Goal: Information Seeking & Learning: Check status

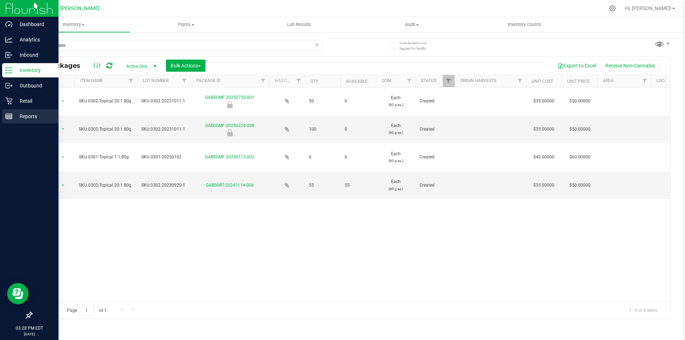
click at [17, 113] on p "Reports" at bounding box center [33, 116] width 43 height 9
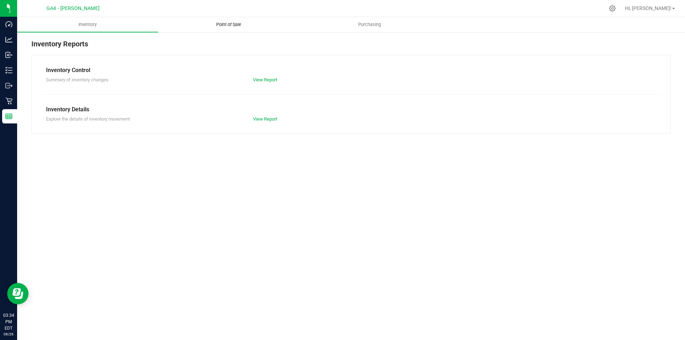
click at [236, 27] on span "Point of Sale" at bounding box center [229, 24] width 44 height 6
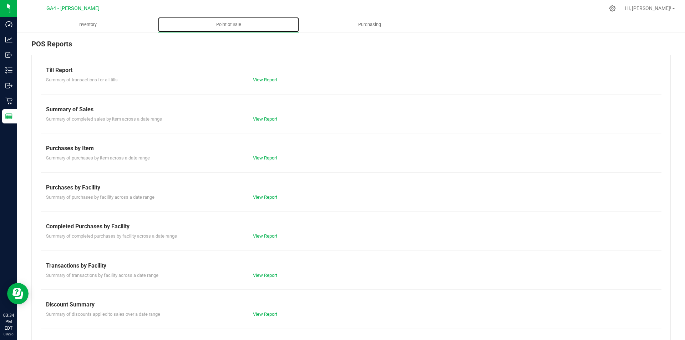
scroll to position [35, 0]
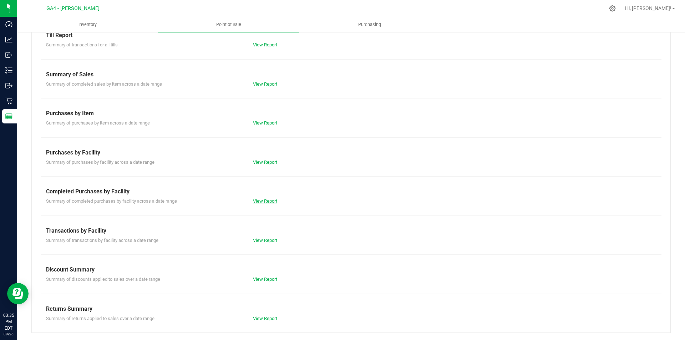
click at [263, 202] on link "View Report" at bounding box center [265, 200] width 24 height 5
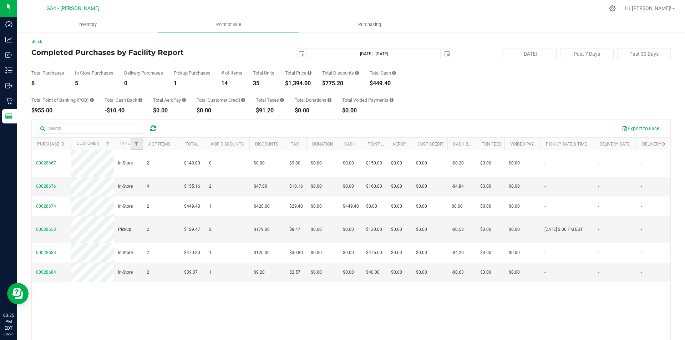
click at [138, 148] on link "Filter" at bounding box center [137, 144] width 12 height 12
click at [647, 52] on button "Past 30 Days" at bounding box center [643, 54] width 53 height 11
type input "[DATE]"
type input "[DATE] - [DATE]"
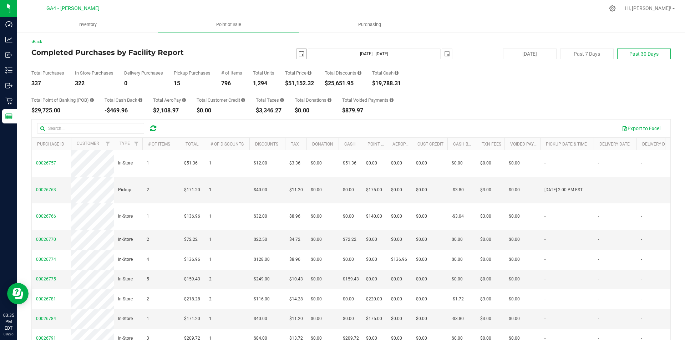
click at [299, 54] on span "select" at bounding box center [302, 54] width 6 height 6
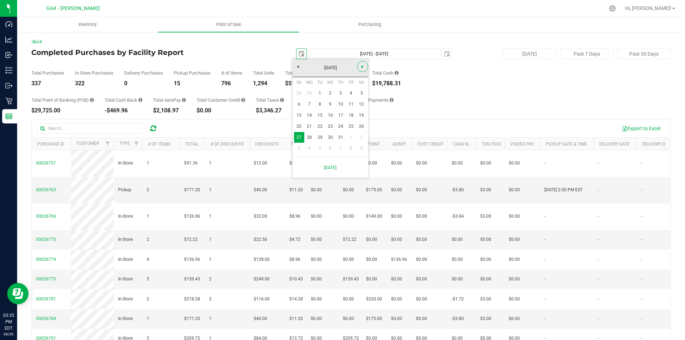
click at [360, 65] on span "Next" at bounding box center [363, 67] width 6 height 6
click at [351, 93] on link "1" at bounding box center [351, 93] width 10 height 11
type input "[DATE]"
type input "[DATE] - [DATE]"
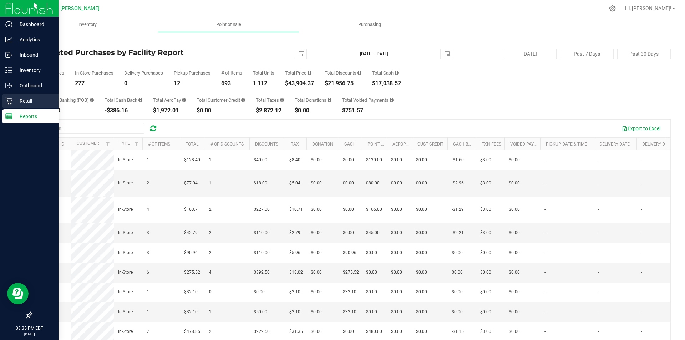
drag, startPoint x: 24, startPoint y: 99, endPoint x: 20, endPoint y: 102, distance: 4.6
click at [24, 100] on p "Retail" at bounding box center [33, 101] width 43 height 9
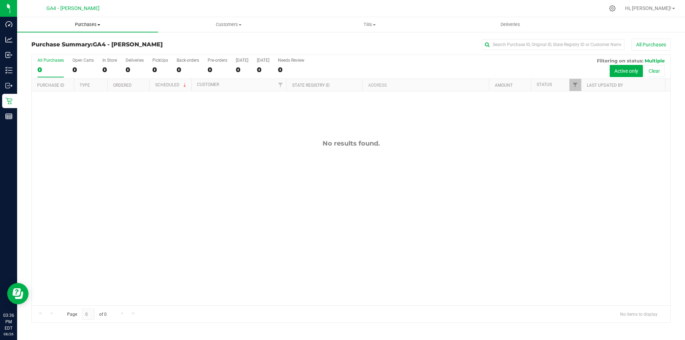
click at [91, 25] on span "Purchases" at bounding box center [87, 24] width 141 height 6
click at [43, 62] on span "All purchases" at bounding box center [42, 60] width 51 height 6
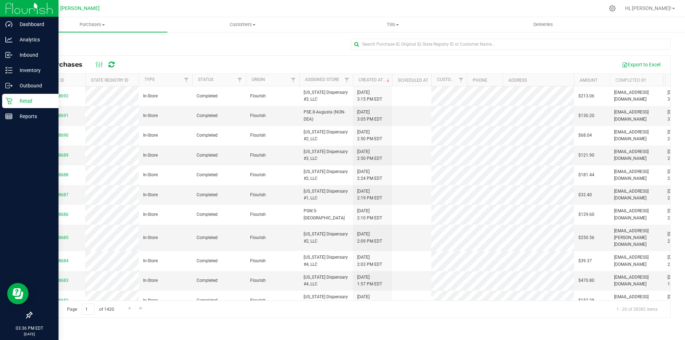
click at [9, 100] on icon at bounding box center [8, 100] width 7 height 7
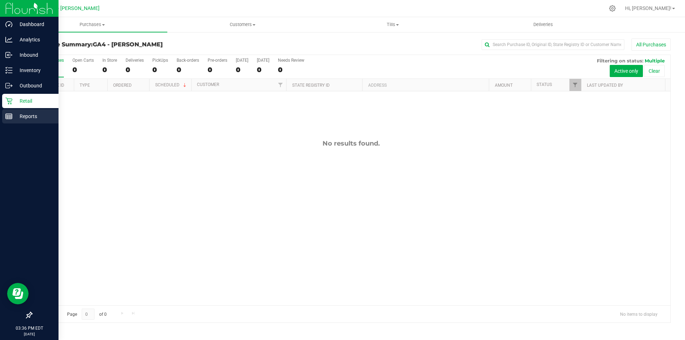
click at [27, 116] on p "Reports" at bounding box center [33, 116] width 43 height 9
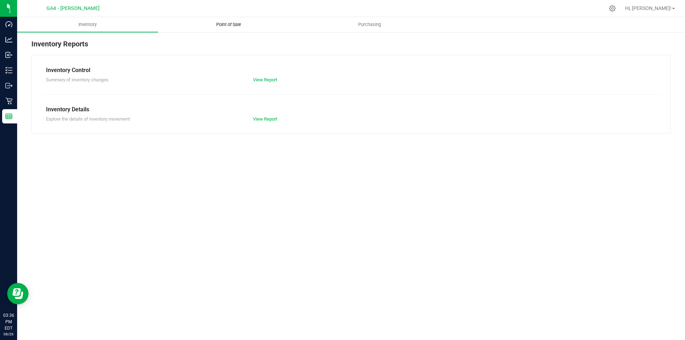
click at [233, 25] on span "Point of Sale" at bounding box center [229, 24] width 44 height 6
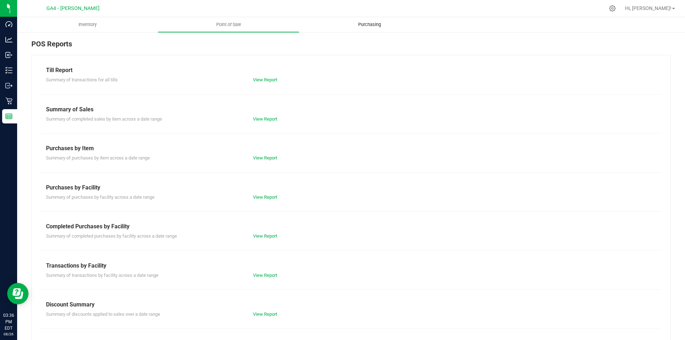
click at [365, 23] on span "Purchasing" at bounding box center [369, 24] width 42 height 6
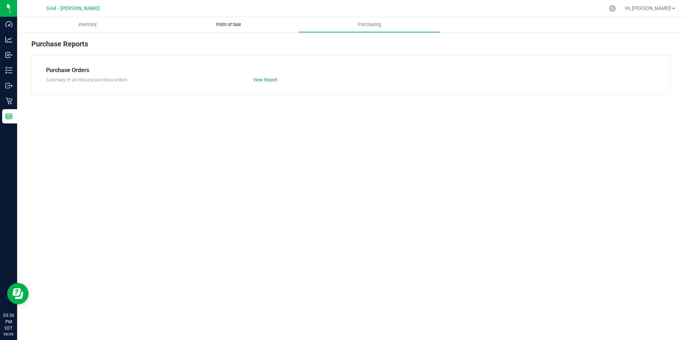
click at [204, 25] on uib-tab-heading "Point of Sale" at bounding box center [228, 24] width 140 height 14
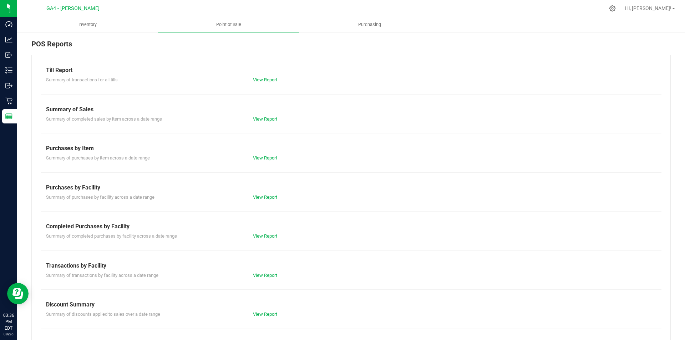
click at [266, 119] on link "View Report" at bounding box center [265, 118] width 24 height 5
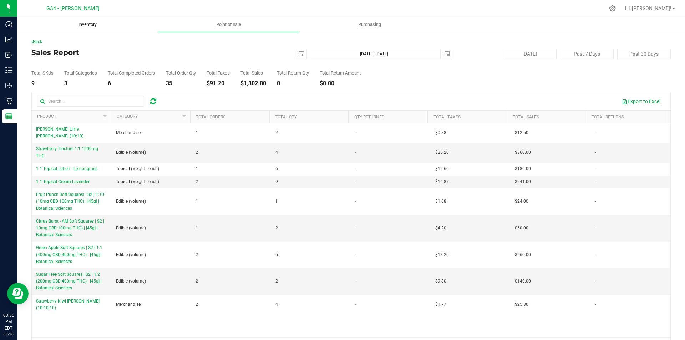
click at [96, 23] on span "Inventory" at bounding box center [87, 24] width 37 height 6
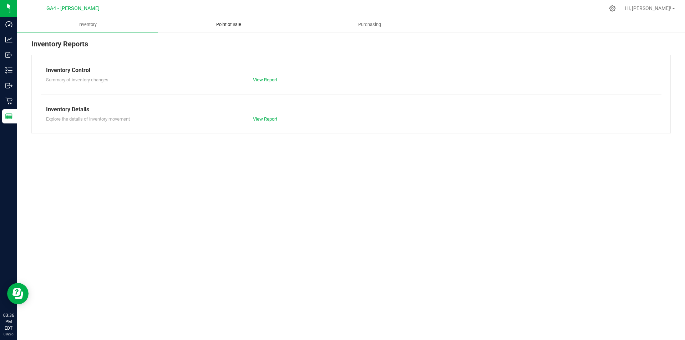
click at [233, 25] on span "Point of Sale" at bounding box center [229, 24] width 44 height 6
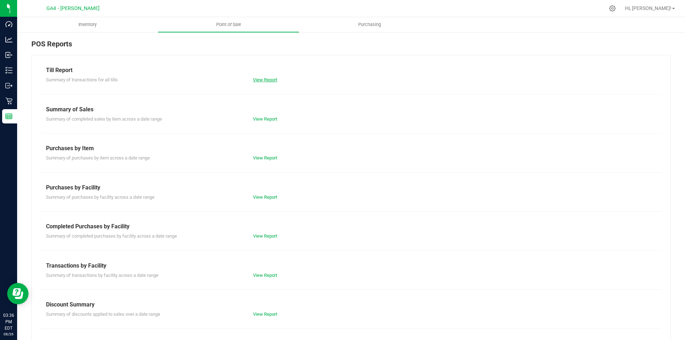
click at [265, 81] on link "View Report" at bounding box center [265, 79] width 24 height 5
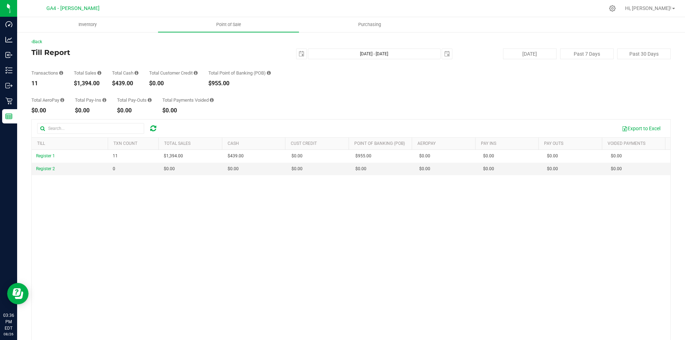
drag, startPoint x: 265, startPoint y: 81, endPoint x: 271, endPoint y: 96, distance: 17.0
drag, startPoint x: 271, startPoint y: 96, endPoint x: 451, endPoint y: 76, distance: 180.9
click at [451, 76] on div "Transactions 11 Total Sales $1,394.00 Total Cash $439.00 Total Customer Credit …" at bounding box center [350, 72] width 639 height 27
